Goal: Task Accomplishment & Management: Use online tool/utility

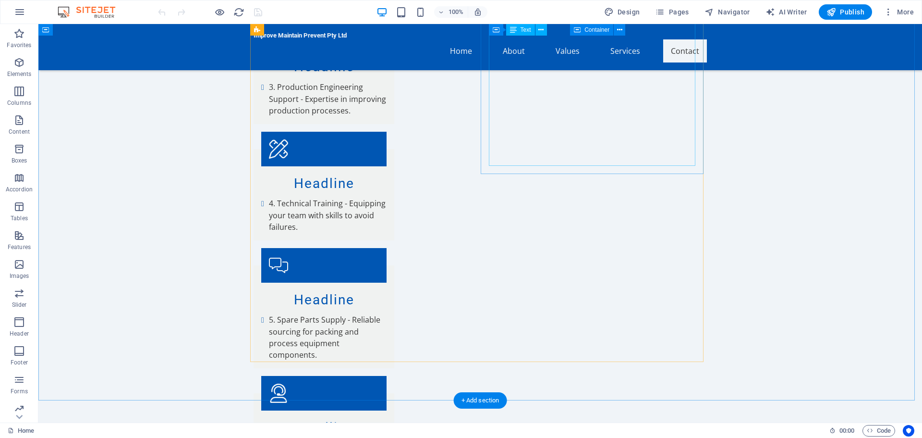
scroll to position [1922, 0]
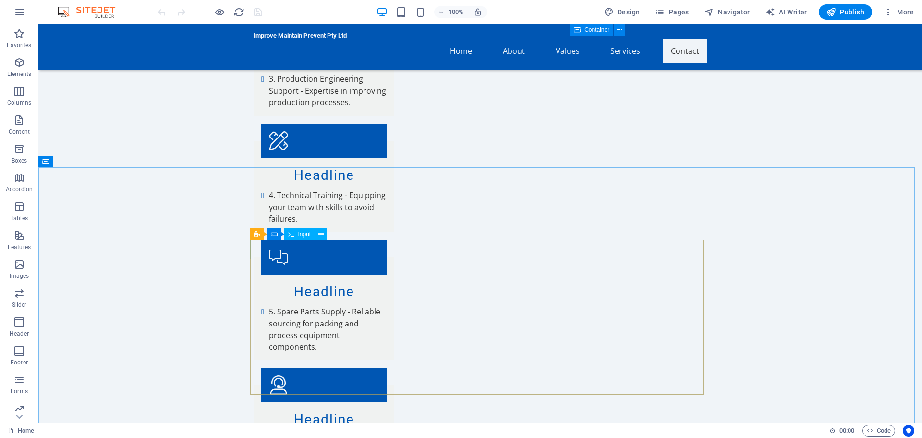
click at [303, 236] on span "Input" at bounding box center [304, 234] width 13 height 6
click at [263, 233] on div "Contact Form" at bounding box center [276, 234] width 53 height 12
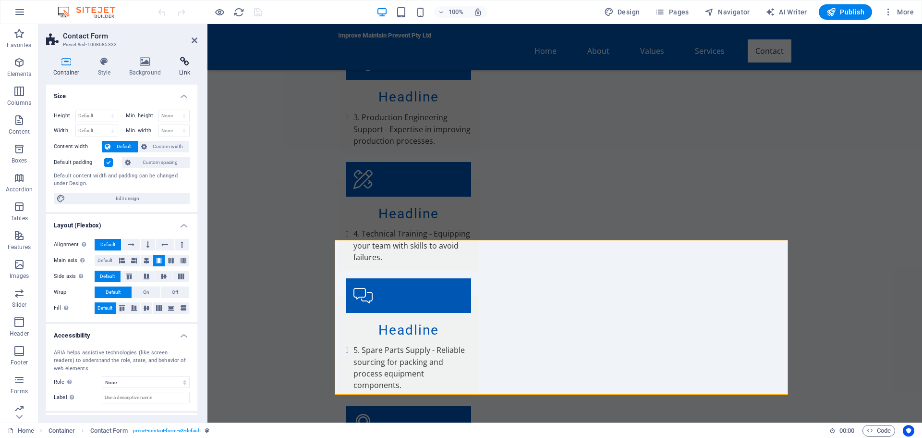
click at [185, 72] on h4 "Link" at bounding box center [184, 67] width 25 height 20
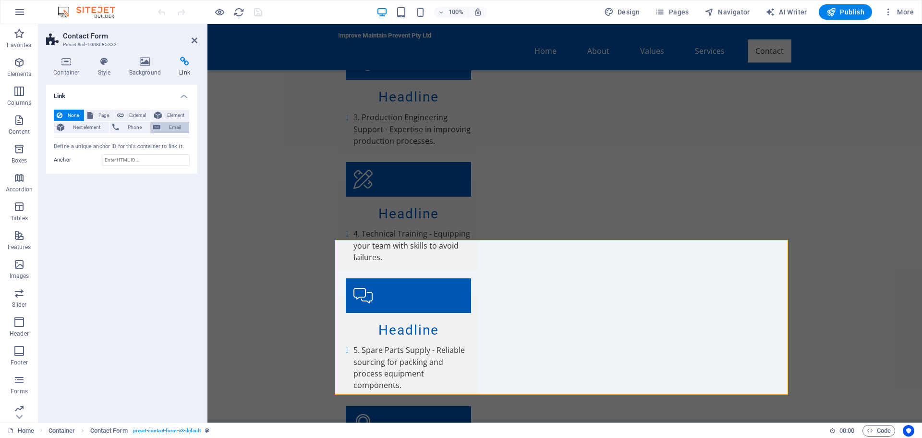
click at [181, 129] on span "Email" at bounding box center [174, 128] width 23 height 12
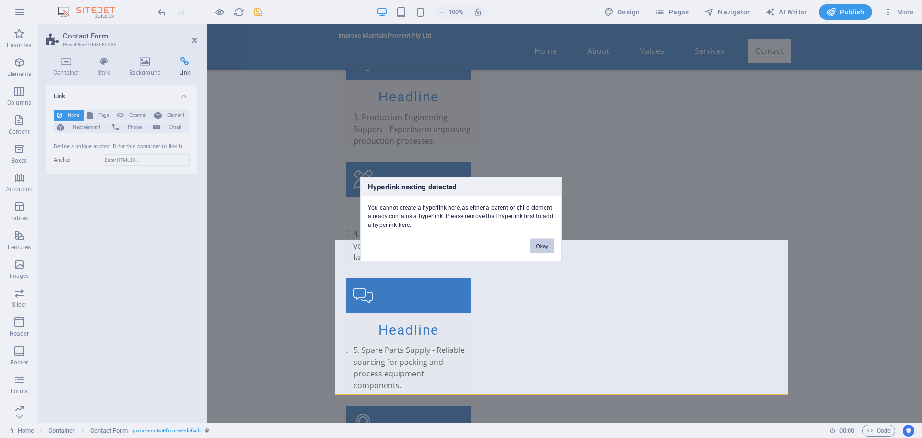
click at [545, 245] on button "Okay" at bounding box center [542, 245] width 24 height 14
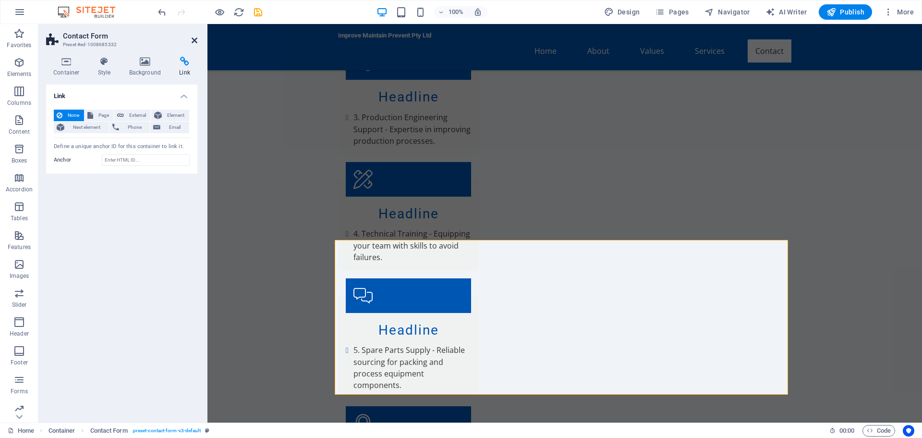
click at [192, 41] on icon at bounding box center [195, 41] width 6 height 8
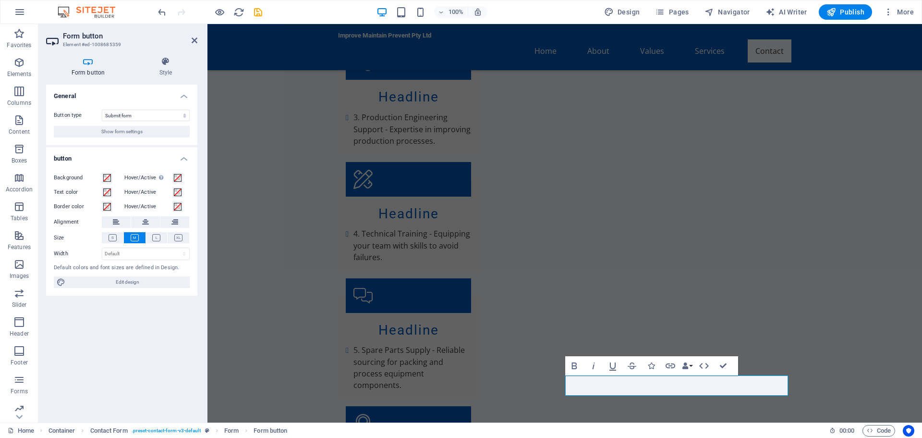
click at [90, 61] on icon at bounding box center [88, 62] width 84 height 10
click at [673, 365] on icon "button" at bounding box center [671, 366] width 12 height 12
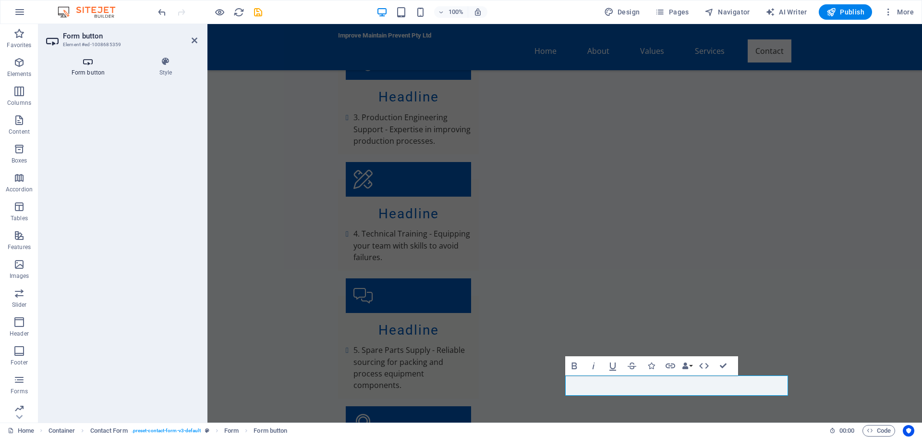
click at [93, 62] on icon at bounding box center [88, 62] width 84 height 10
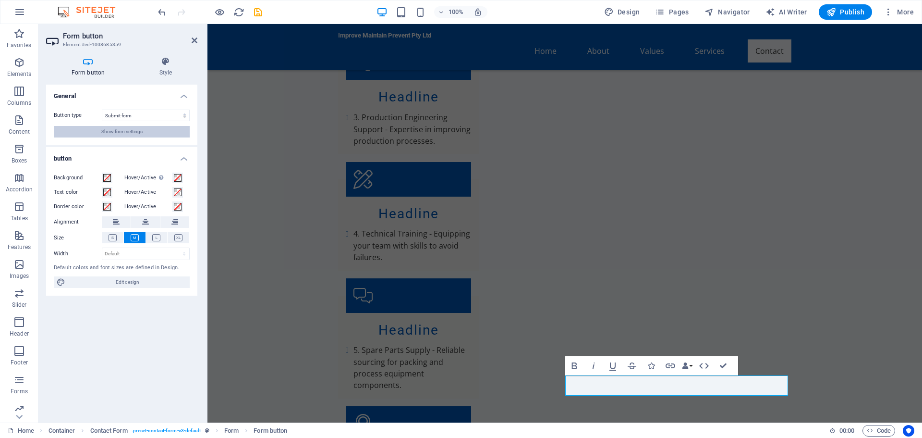
click at [135, 132] on span "Show form settings" at bounding box center [121, 132] width 41 height 12
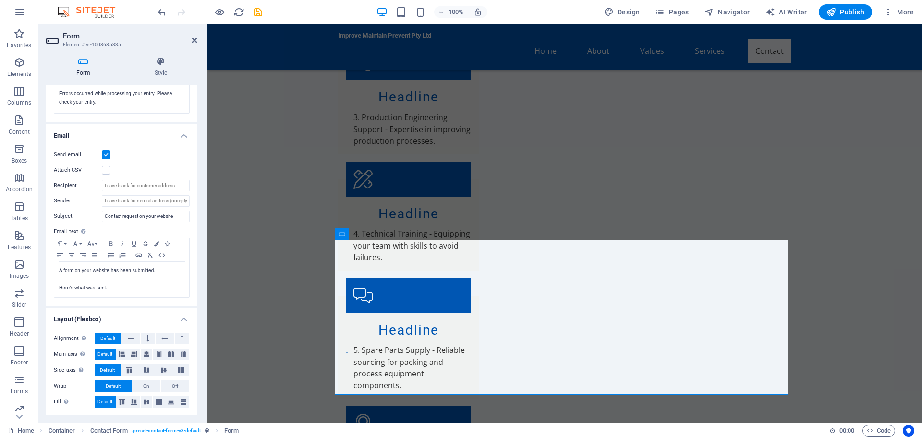
scroll to position [208, 0]
click at [25, 15] on button "button" at bounding box center [19, 11] width 23 height 23
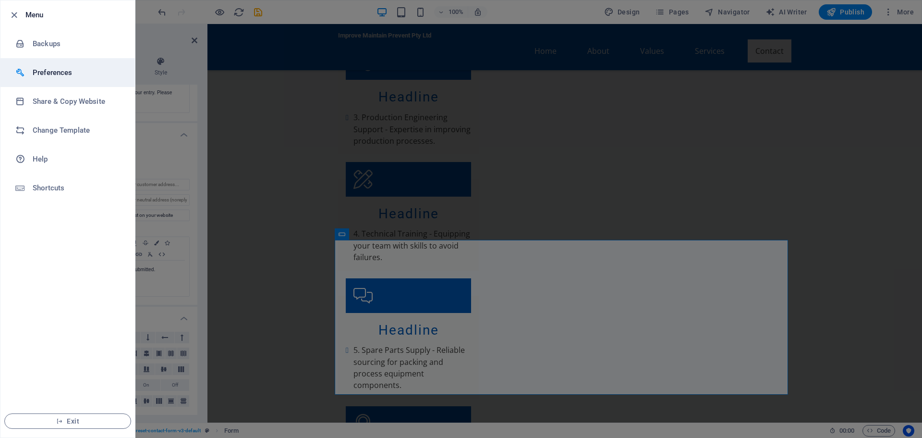
click at [80, 73] on h6 "Preferences" at bounding box center [77, 73] width 89 height 12
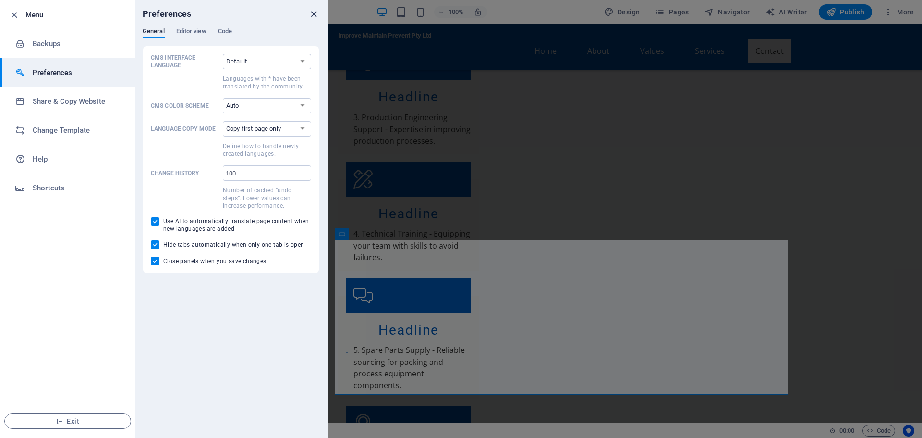
click at [312, 12] on icon "close" at bounding box center [313, 14] width 11 height 11
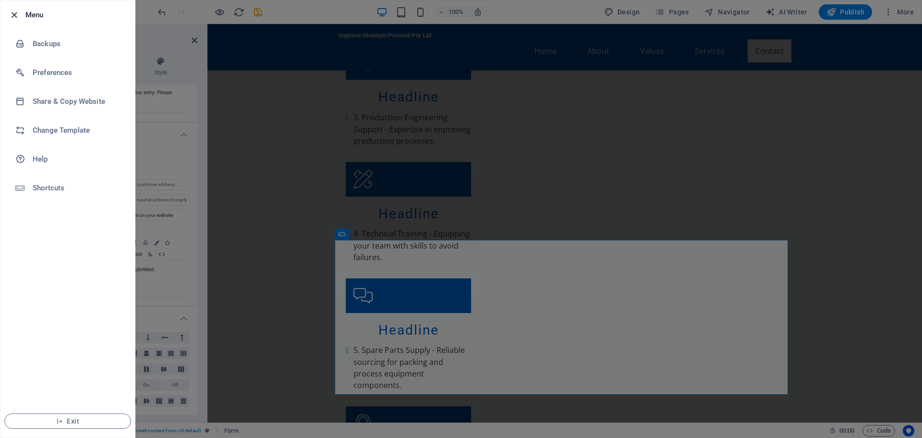
click at [16, 14] on icon "button" at bounding box center [14, 15] width 11 height 11
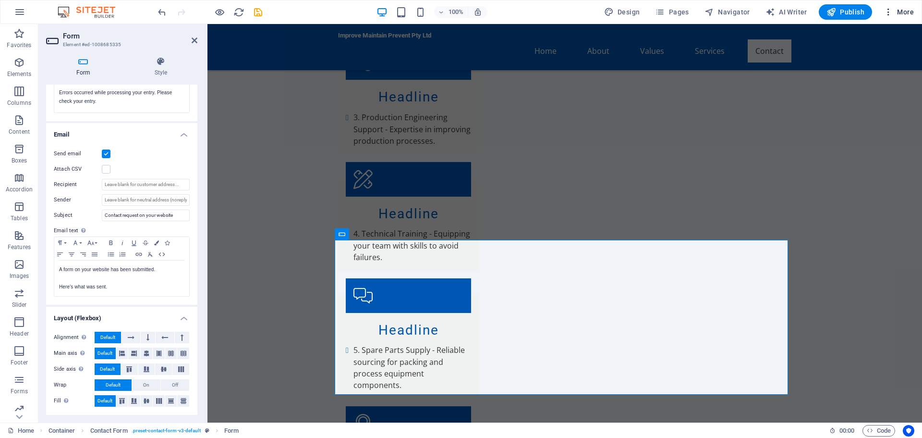
click at [902, 11] on span "More" at bounding box center [899, 12] width 30 height 10
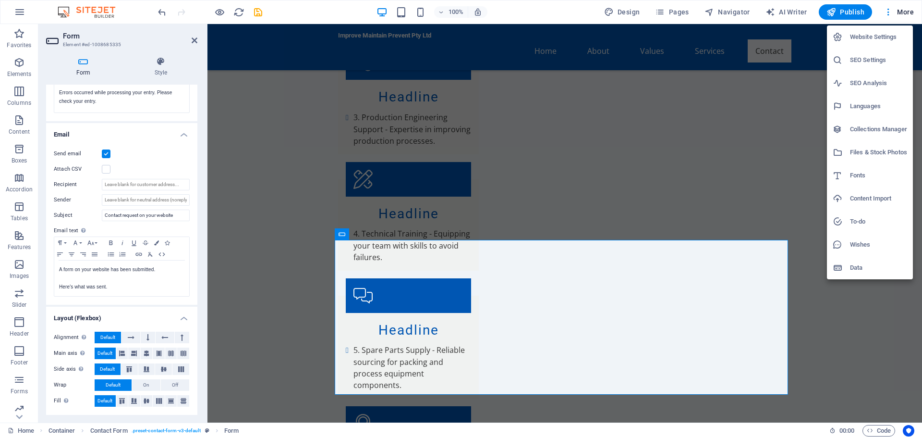
click at [891, 38] on h6 "Website Settings" at bounding box center [878, 37] width 57 height 12
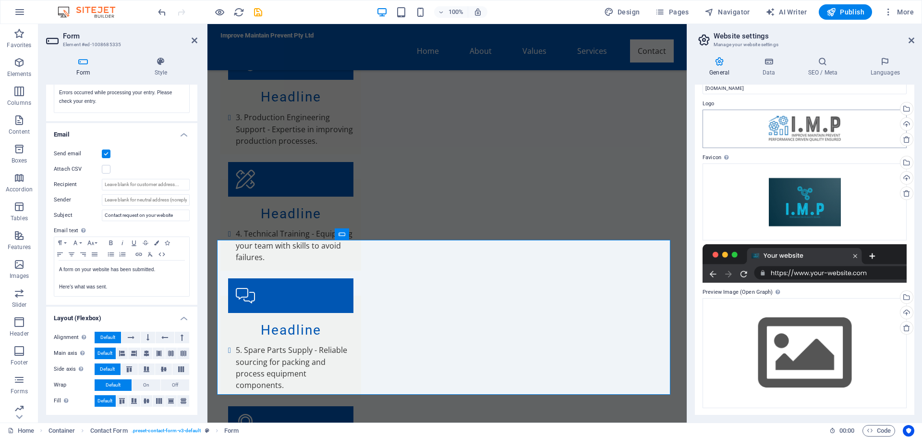
scroll to position [22, 0]
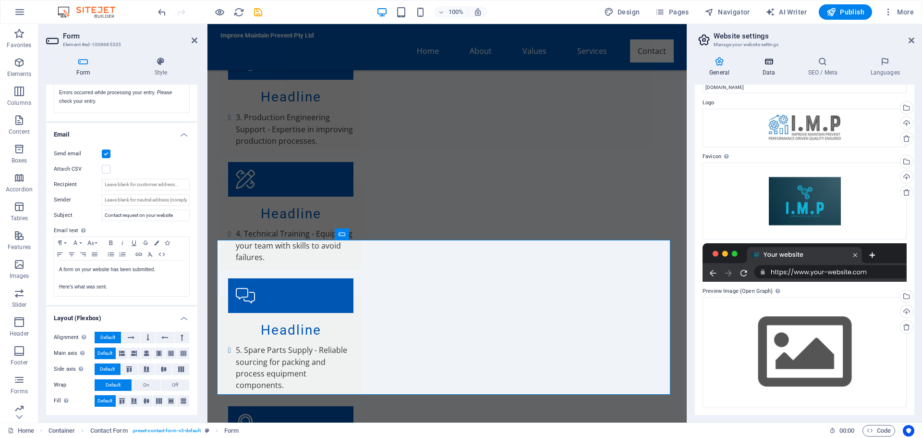
click at [772, 65] on icon at bounding box center [769, 62] width 42 height 10
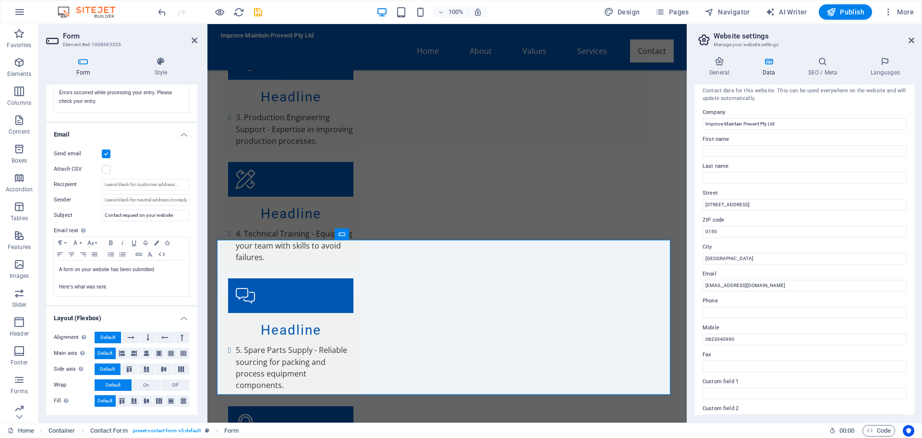
scroll to position [0, 0]
click at [824, 66] on h4 "SEO / Meta" at bounding box center [825, 67] width 62 height 20
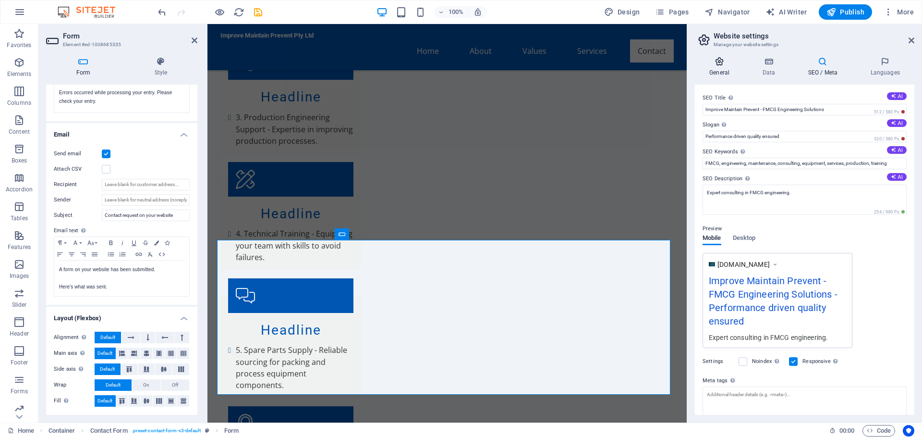
click at [726, 64] on icon at bounding box center [719, 62] width 49 height 10
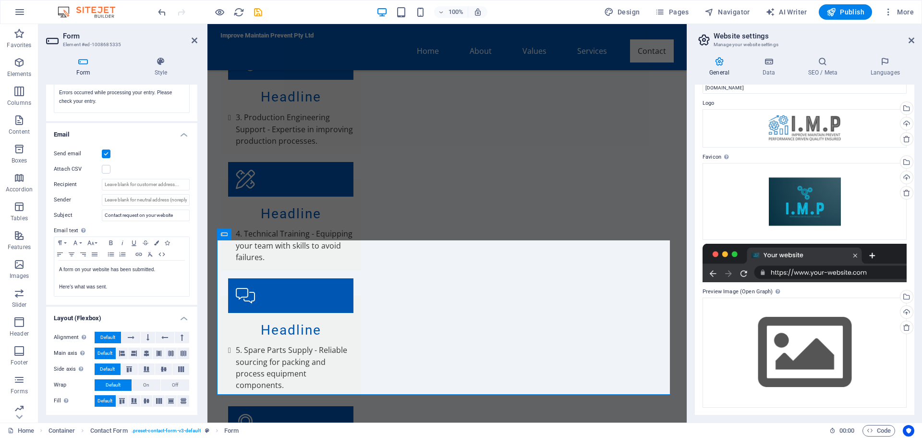
scroll to position [22, 0]
click at [905, 310] on div "Upload" at bounding box center [906, 312] width 14 height 14
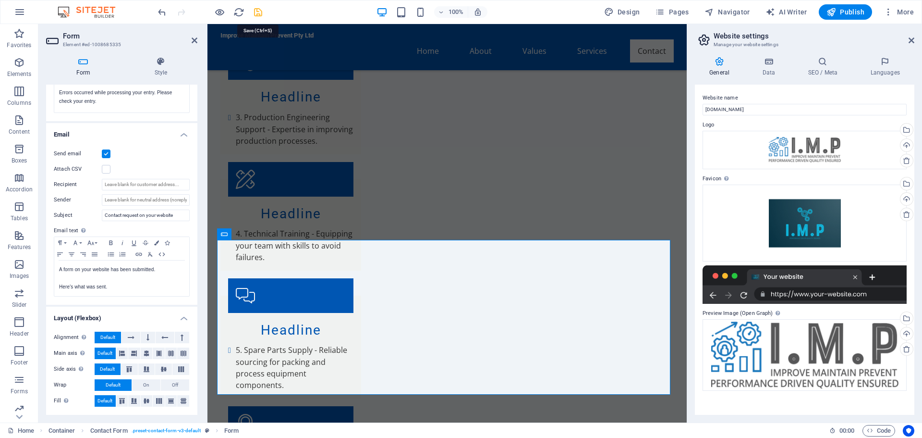
click at [258, 12] on icon "save" at bounding box center [258, 12] width 11 height 11
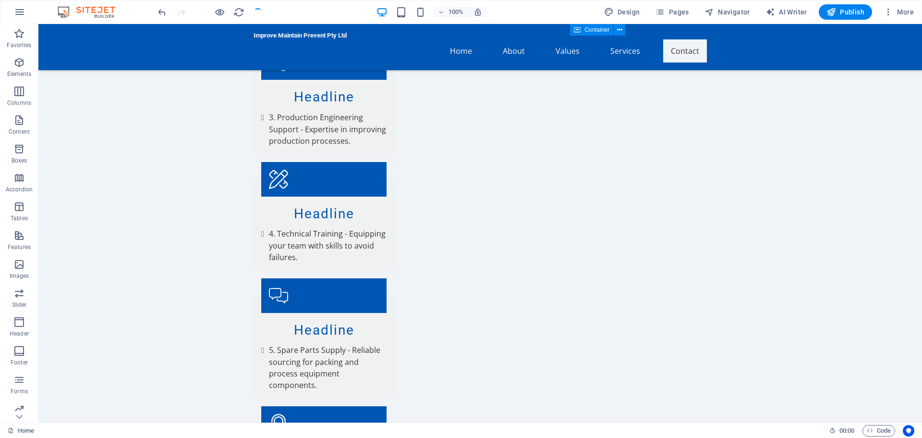
checkbox input "false"
click at [743, 14] on span "Navigator" at bounding box center [728, 12] width 46 height 10
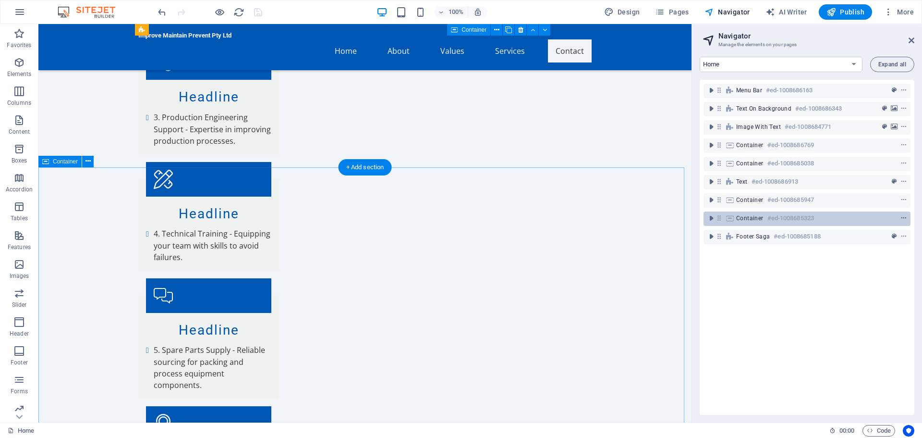
click at [903, 217] on icon "context-menu" at bounding box center [904, 218] width 7 height 7
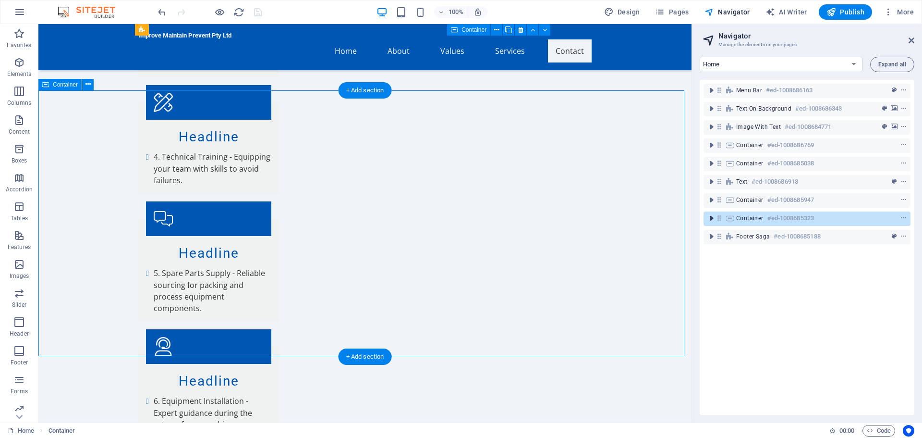
click at [710, 219] on icon "toggle-expand" at bounding box center [712, 218] width 10 height 10
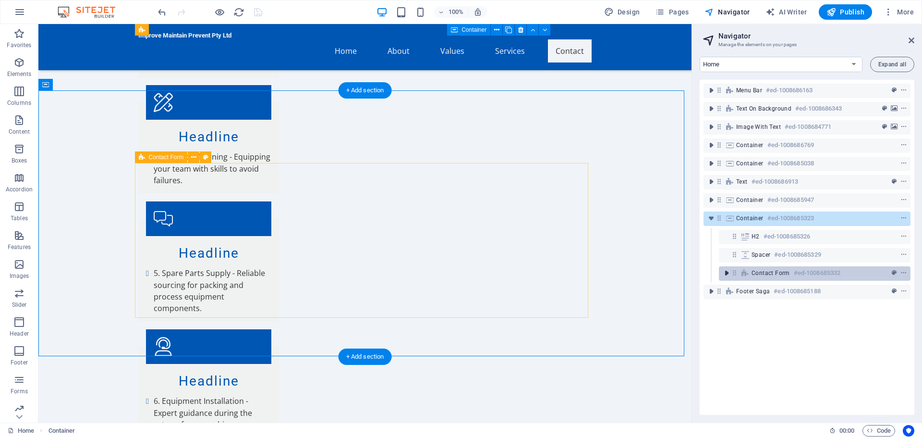
click at [728, 274] on icon "toggle-expand" at bounding box center [727, 273] width 10 height 10
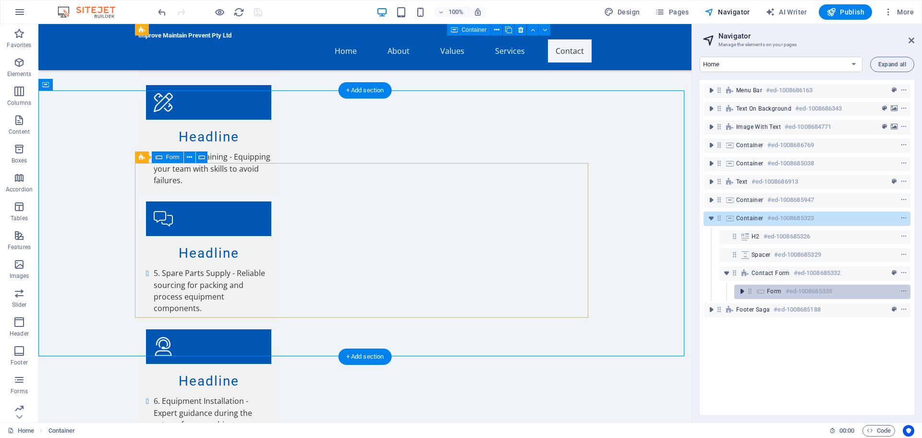
click at [744, 292] on icon "toggle-expand" at bounding box center [742, 291] width 10 height 10
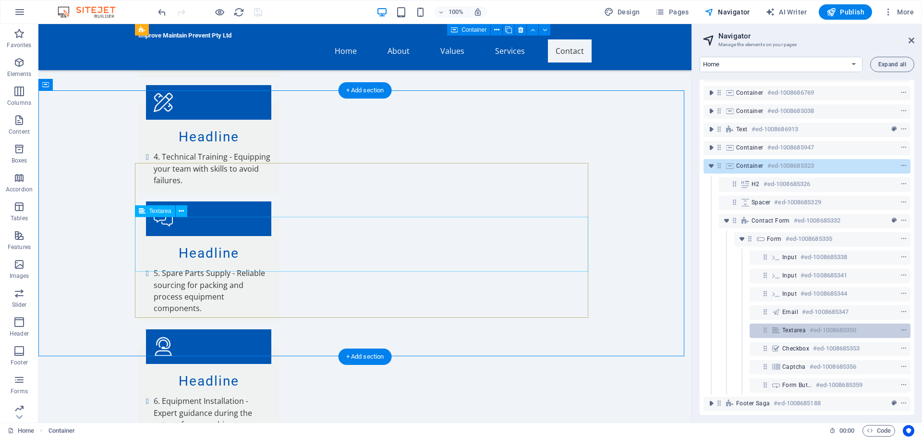
scroll to position [60, 0]
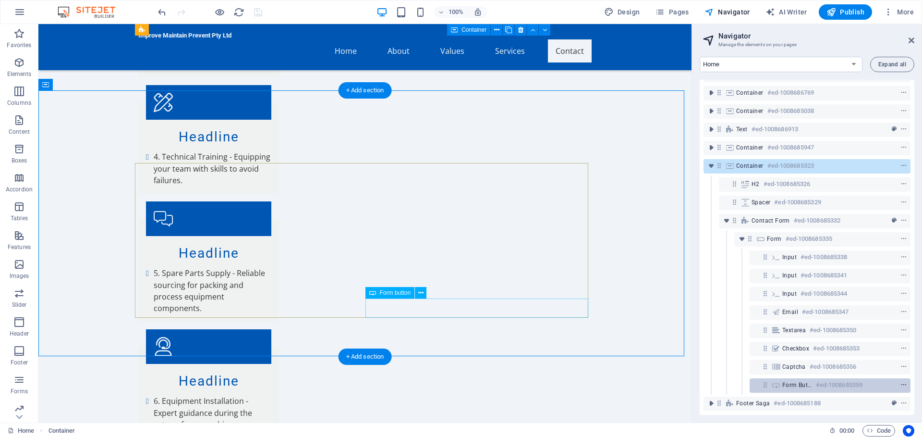
click at [905, 381] on icon "context-menu" at bounding box center [904, 384] width 7 height 7
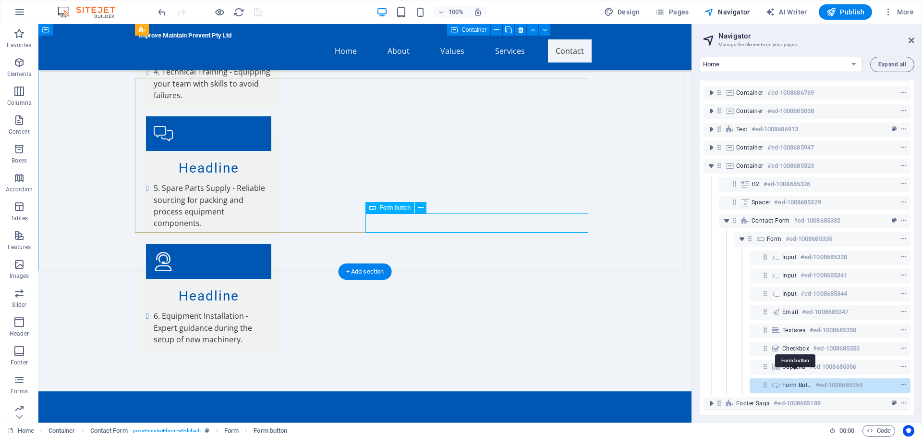
click at [790, 381] on span "Form button" at bounding box center [798, 385] width 30 height 8
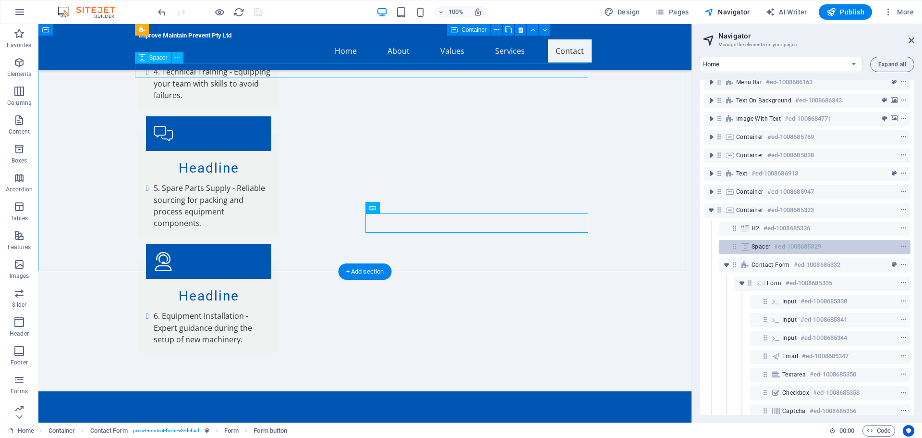
scroll to position [0, 0]
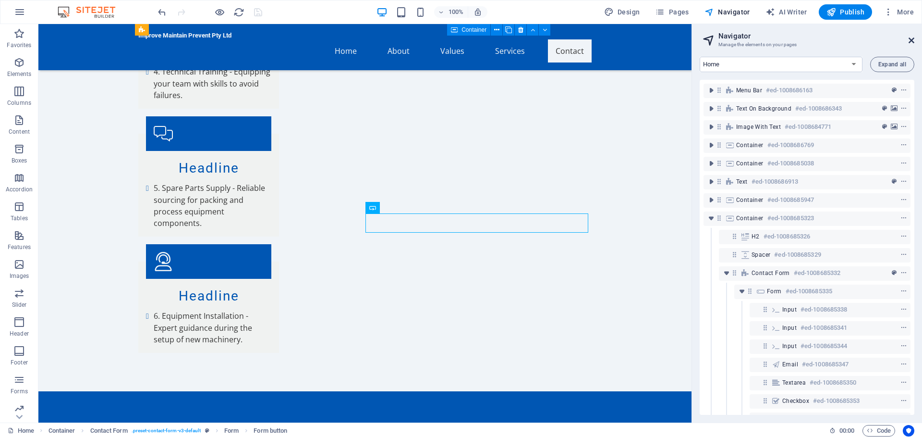
drag, startPoint x: 910, startPoint y: 41, endPoint x: 871, endPoint y: 16, distance: 45.8
click at [910, 41] on icon at bounding box center [912, 41] width 6 height 8
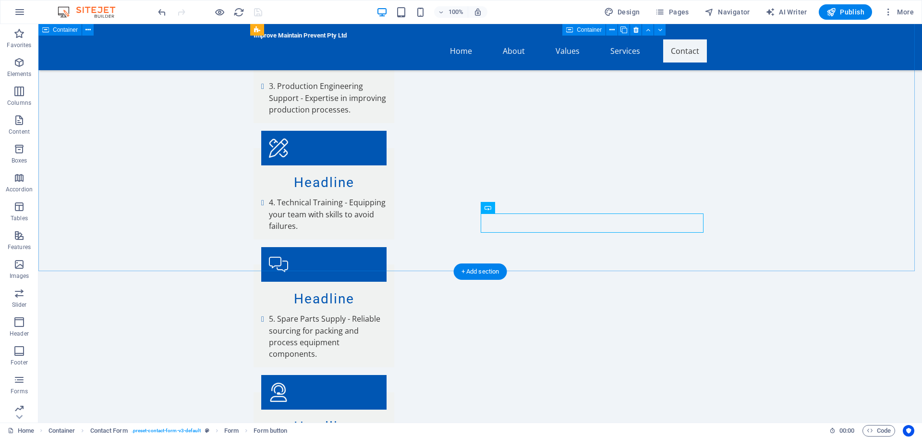
scroll to position [1939, 0]
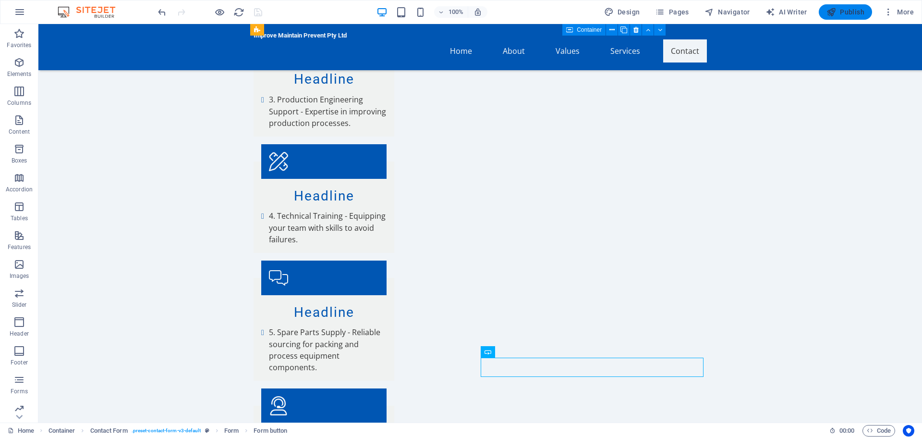
click at [845, 12] on span "Publish" at bounding box center [846, 12] width 38 height 10
